Goal: Navigation & Orientation: Go to known website

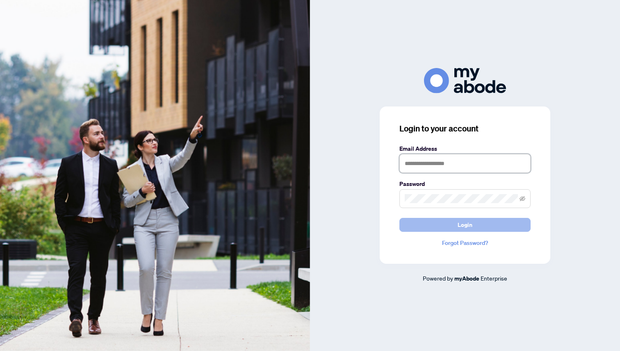
type input "**********"
click at [426, 225] on button "Login" at bounding box center [464, 225] width 131 height 14
